Goal: Information Seeking & Learning: Find specific fact

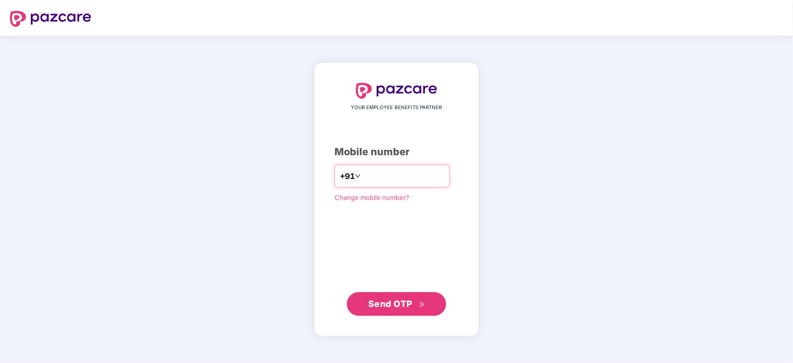
click at [404, 177] on input "number" at bounding box center [403, 176] width 81 height 16
type input "**********"
click at [385, 302] on span "Send OTP" at bounding box center [390, 303] width 44 height 10
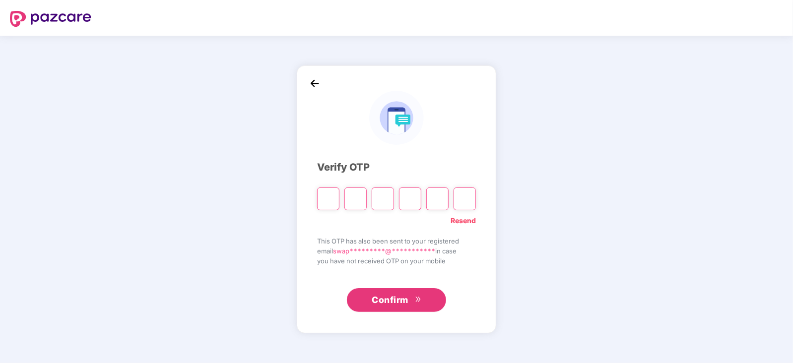
type input "*"
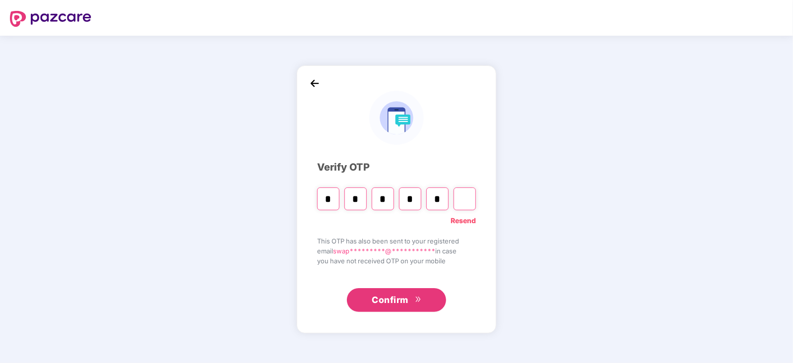
type input "*"
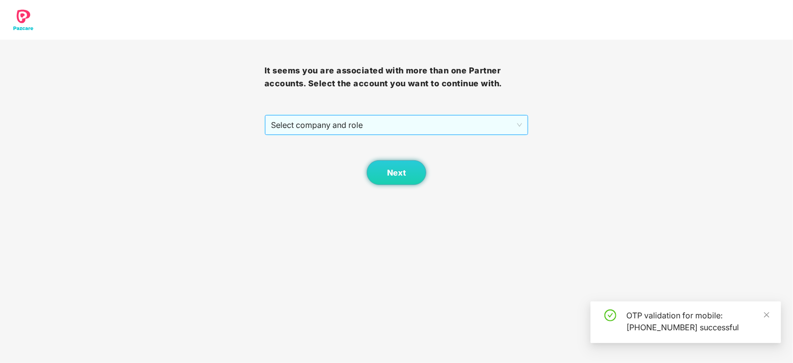
click at [347, 117] on span "Select company and role" at bounding box center [397, 125] width 252 height 19
click at [279, 146] on div "Pazcare - SALES" at bounding box center [396, 144] width 253 height 11
click at [359, 167] on div "Next" at bounding box center [397, 160] width 265 height 50
click at [367, 167] on div "Next" at bounding box center [397, 160] width 265 height 50
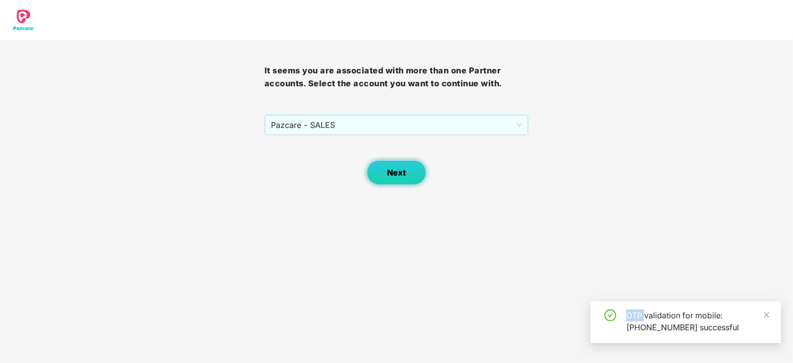
click at [376, 170] on button "Next" at bounding box center [397, 172] width 60 height 25
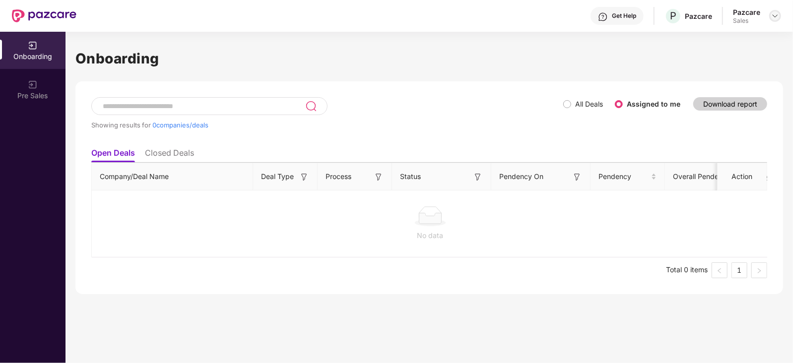
click at [777, 14] on img at bounding box center [775, 16] width 8 height 8
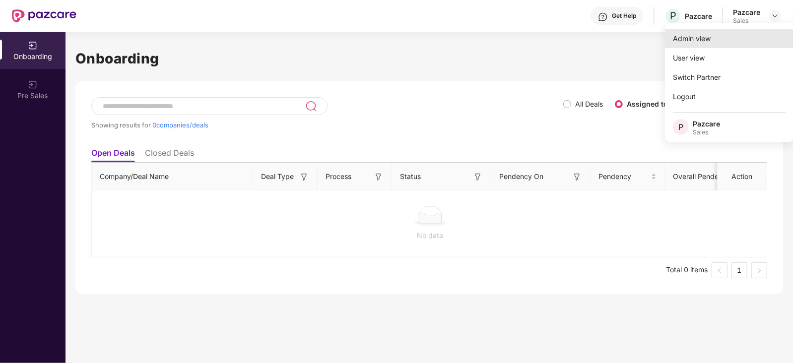
click at [716, 38] on div "Admin view" at bounding box center [729, 38] width 129 height 19
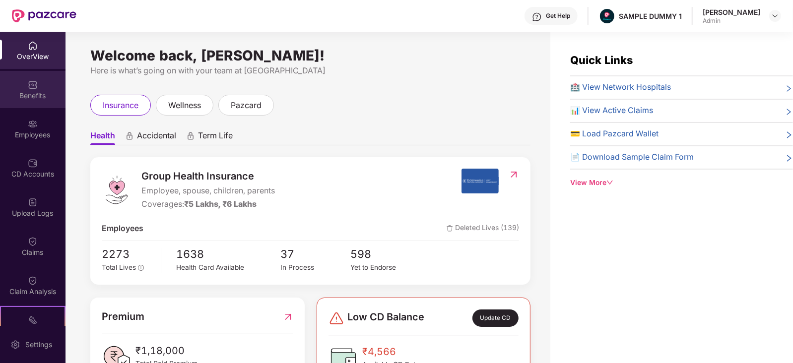
click at [34, 99] on div "Benefits" at bounding box center [33, 96] width 66 height 10
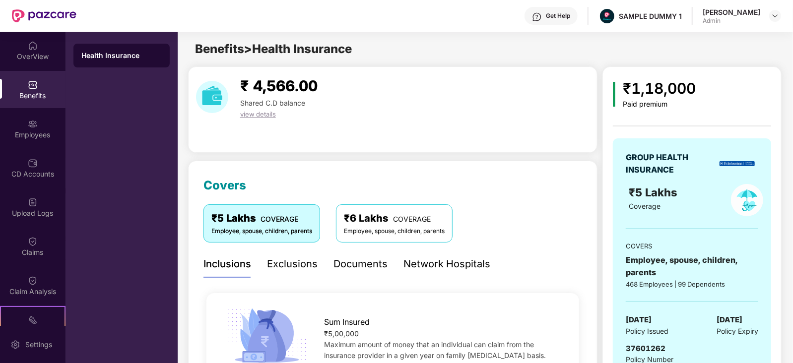
click at [457, 272] on div "Network Hospitals" at bounding box center [447, 264] width 87 height 27
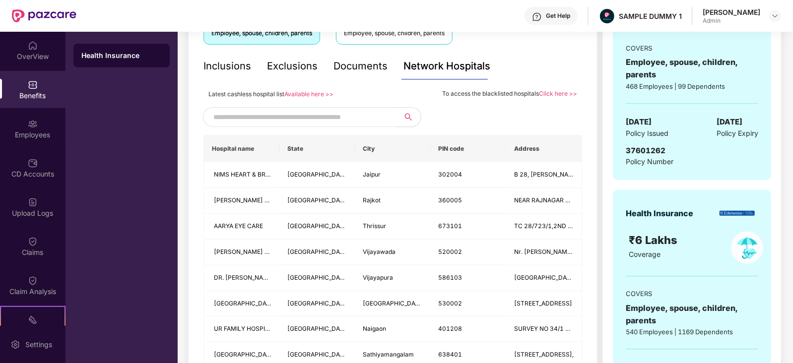
scroll to position [180, 0]
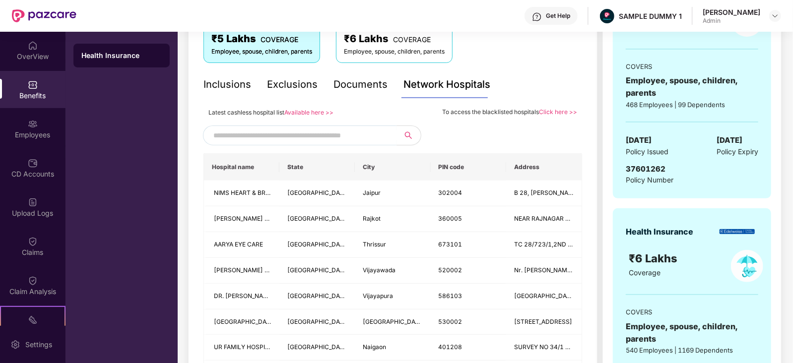
click at [306, 133] on input "text" at bounding box center [298, 135] width 170 height 15
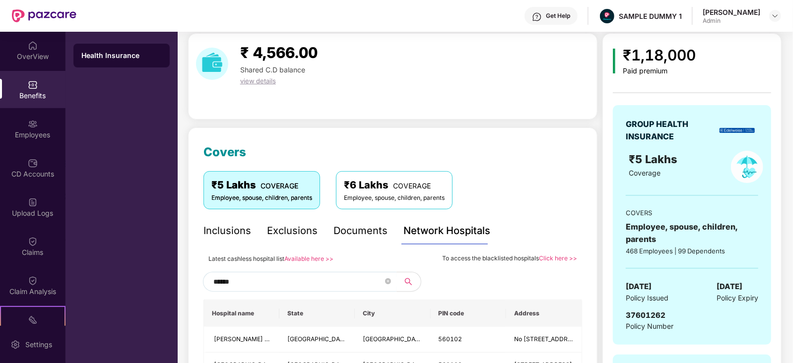
scroll to position [0, 0]
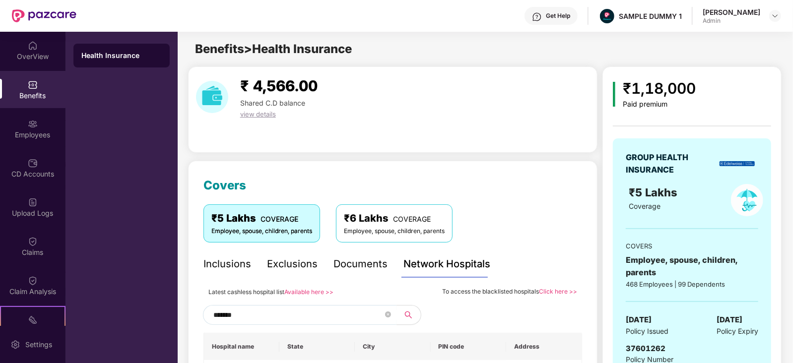
type input "******"
